Goal: Task Accomplishment & Management: Manage account settings

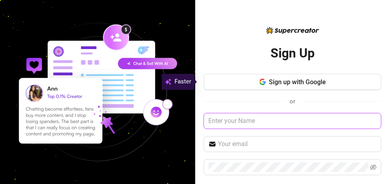
click at [257, 123] on input "text" at bounding box center [293, 121] width 178 height 16
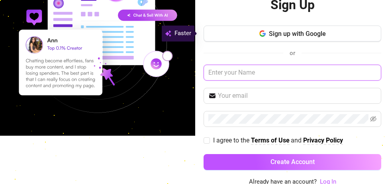
scroll to position [51, 0]
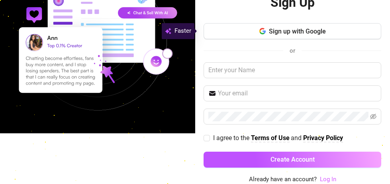
click at [326, 179] on link "Log In" at bounding box center [328, 178] width 16 height 7
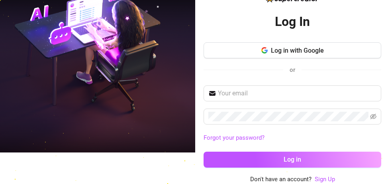
scroll to position [26, 0]
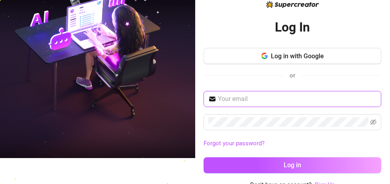
click at [250, 100] on input "text" at bounding box center [297, 99] width 159 height 10
type input "ghostmacabre2021@gmail.com"
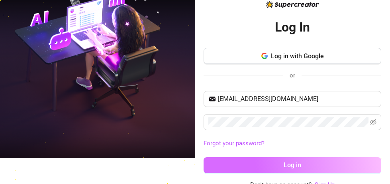
click at [239, 168] on button "Log in" at bounding box center [293, 165] width 178 height 16
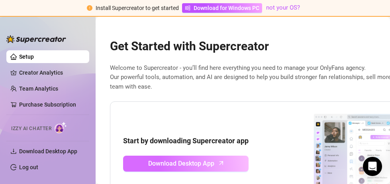
click at [191, 164] on span "Download Desktop App" at bounding box center [181, 163] width 66 height 10
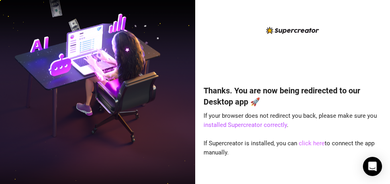
click at [307, 142] on link "click here" at bounding box center [312, 143] width 26 height 7
